Goal: Information Seeking & Learning: Learn about a topic

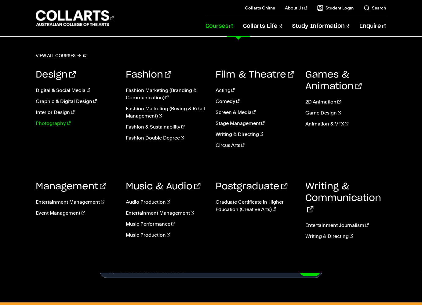
click at [49, 125] on link "Photography" at bounding box center [76, 123] width 81 height 7
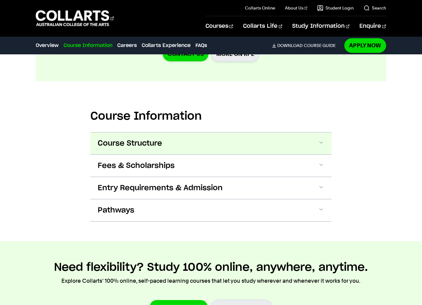
click at [153, 140] on span "Course Structure" at bounding box center [130, 144] width 64 height 10
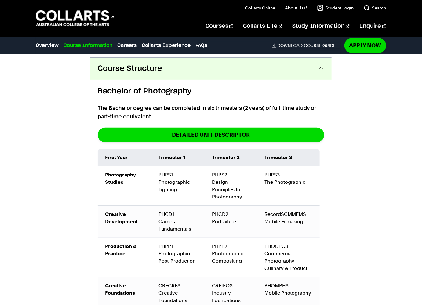
scroll to position [751, 0]
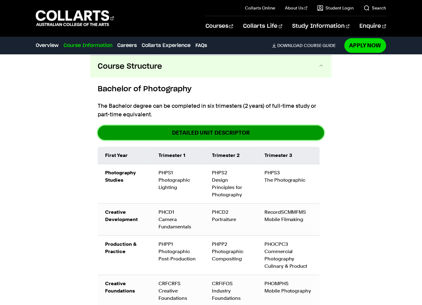
click at [160, 136] on link "DETAILED UNIT DESCRIPTOR" at bounding box center [211, 132] width 227 height 14
